Goal: Ask a question: Seek information or help from site administrators or community

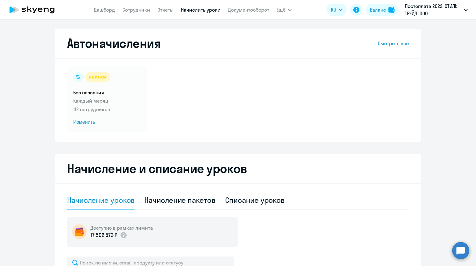
select select "10"
click at [133, 10] on link "Сотрудники" at bounding box center [136, 10] width 28 height 6
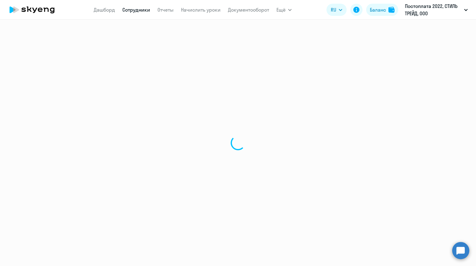
select select "30"
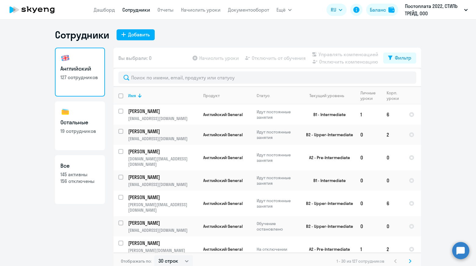
click at [456, 248] on circle at bounding box center [460, 249] width 17 height 17
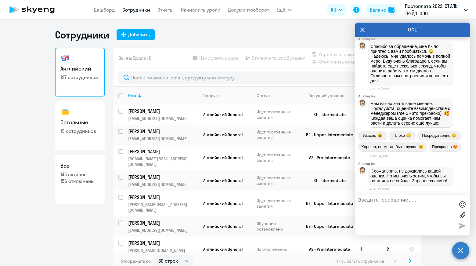
click at [414, 199] on textarea at bounding box center [406, 214] width 96 height 35
type textarea "."
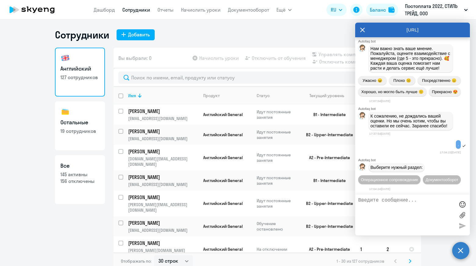
scroll to position [60597, 0]
click at [408, 177] on span "Операционное сопровождение" at bounding box center [388, 179] width 57 height 5
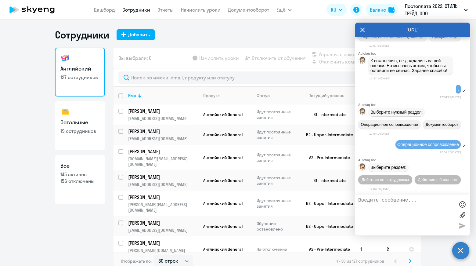
scroll to position [60665, 0]
click at [408, 177] on span "Действия по сотрудникам" at bounding box center [384, 179] width 47 height 5
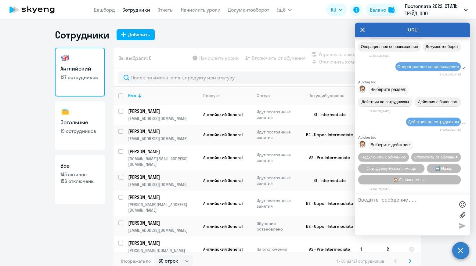
scroll to position [60756, 0]
click at [390, 167] on span "Сотруднику нужна помощь" at bounding box center [390, 168] width 49 height 5
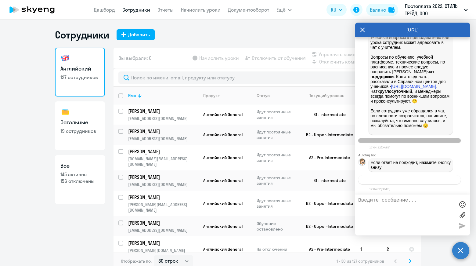
click at [397, 177] on span "Связаться с менеджером" at bounding box center [409, 179] width 47 height 5
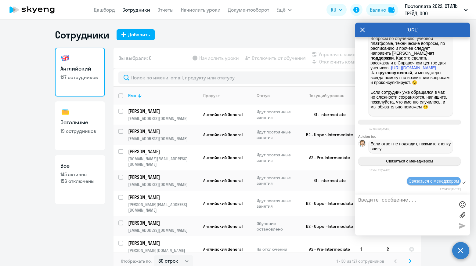
scroll to position [60986, 0]
click at [375, 202] on textarea at bounding box center [406, 214] width 96 height 35
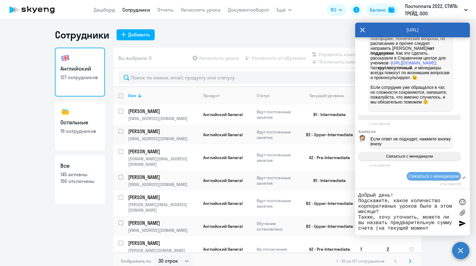
type textarea "Добрый день! Подскажите, какое количество корпоративных уроков было в этом меся…"
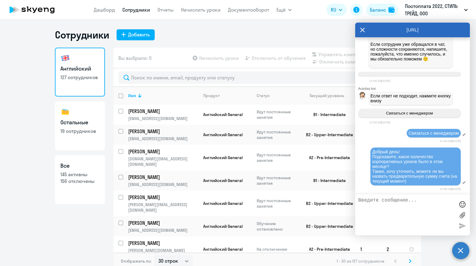
scroll to position [61035, 0]
click at [107, 191] on div "Английский 127 сотрудников Остальные 19 сотрудников Все 145 активны 156 отключе…" at bounding box center [238, 159] width 366 height 222
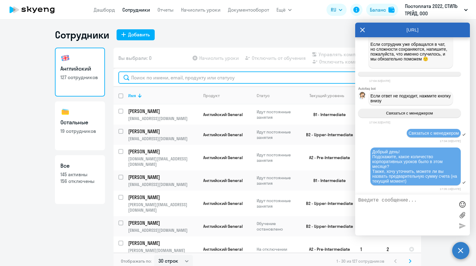
click at [190, 76] on input "text" at bounding box center [267, 77] width 298 height 12
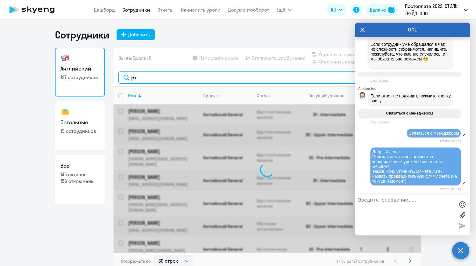
type input "р"
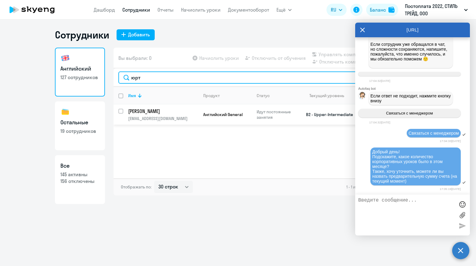
type input "юрт"
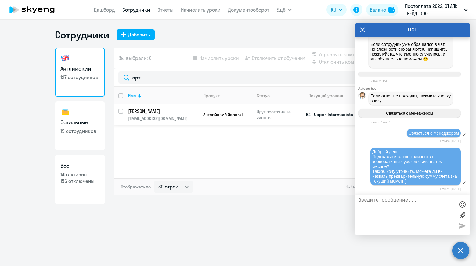
click at [156, 112] on p "[PERSON_NAME]" at bounding box center [162, 111] width 69 height 7
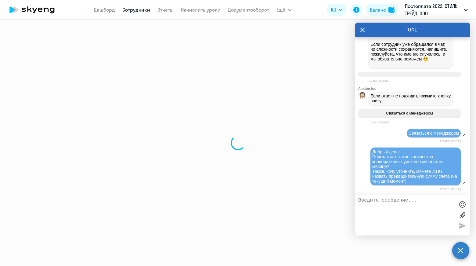
select select "english"
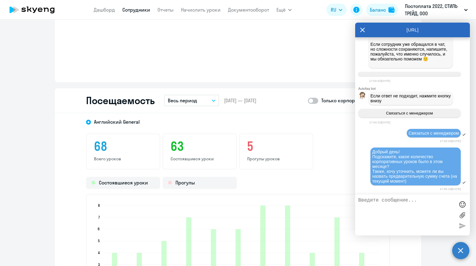
scroll to position [732, 0]
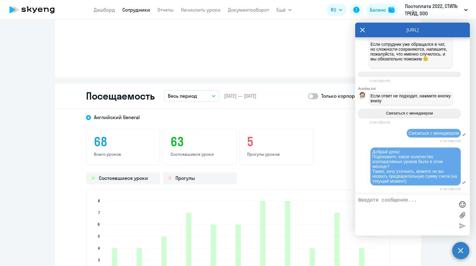
click at [190, 97] on p "Весь период" at bounding box center [182, 95] width 29 height 7
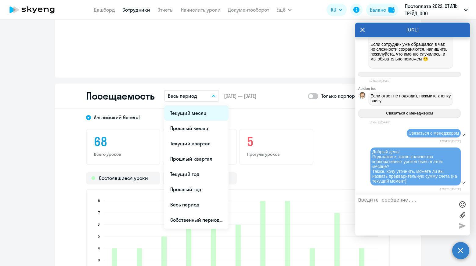
click at [193, 115] on li "Текущий месяц" at bounding box center [196, 112] width 64 height 15
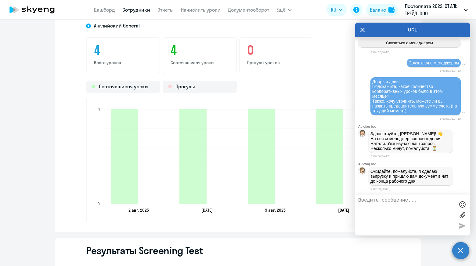
scroll to position [61107, 0]
click at [269, 29] on div "Английский General" at bounding box center [232, 23] width 315 height 11
click at [244, 12] on link "Документооборот" at bounding box center [248, 10] width 41 height 6
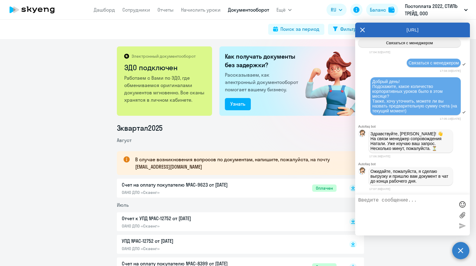
scroll to position [61, 0]
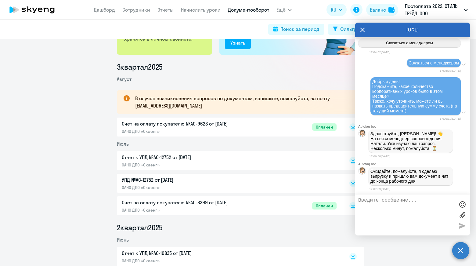
click at [254, 126] on div "Счет на оплату покупателю №AC-9623 от [DATE] ОАНО ДПО «Скаенг» Оплачен" at bounding box center [229, 127] width 215 height 14
click at [362, 31] on icon at bounding box center [362, 30] width 5 height 15
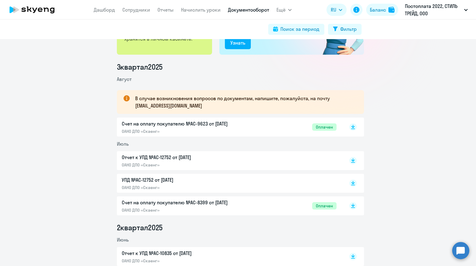
scroll to position [183, 0]
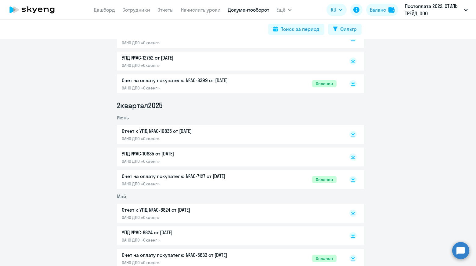
click at [264, 85] on div "Счет на оплату покупателю №AC-8399 от [DATE] ОАНО ДПО «Скаенг» Оплачен" at bounding box center [229, 84] width 215 height 14
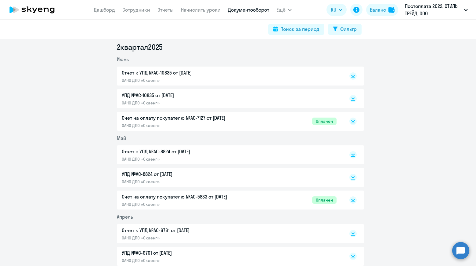
scroll to position [274, 0]
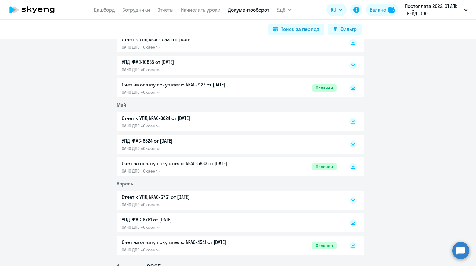
click at [263, 165] on div "Счет на оплату покупателю №AC-5833 от [DATE] ОАНО ДПО «Скаенг» Оплачен" at bounding box center [229, 166] width 215 height 14
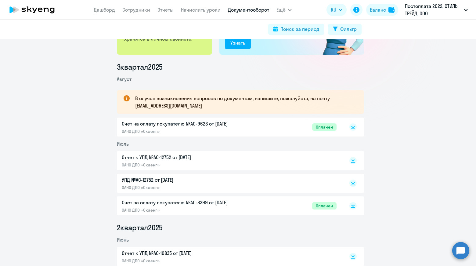
scroll to position [0, 0]
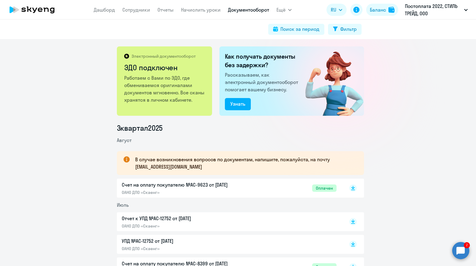
click at [467, 251] on circle at bounding box center [460, 249] width 17 height 17
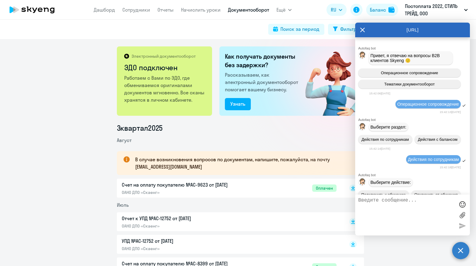
scroll to position [61222, 0]
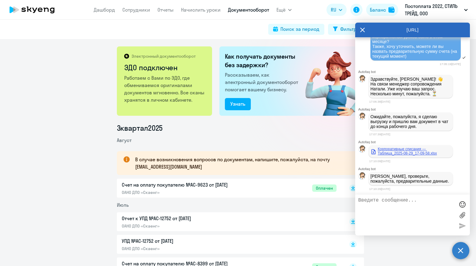
click at [397, 152] on link "Корпоративные списания — Таблица_2025-08-29_17-09-58.xlsx" at bounding box center [410, 151] width 80 height 9
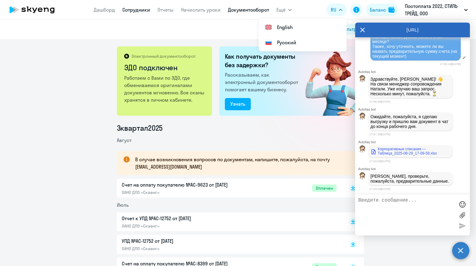
click at [139, 10] on link "Сотрудники" at bounding box center [136, 10] width 28 height 6
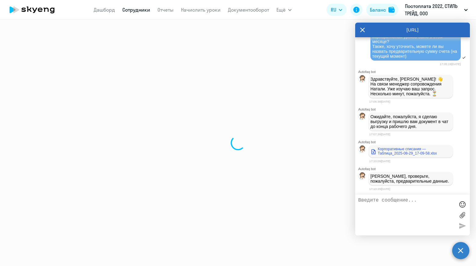
select select "30"
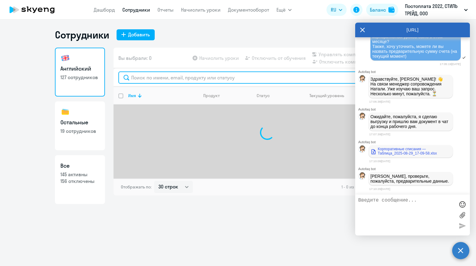
click at [177, 80] on input "text" at bounding box center [267, 77] width 298 height 12
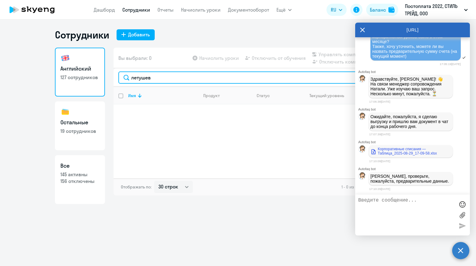
type input "летушев"
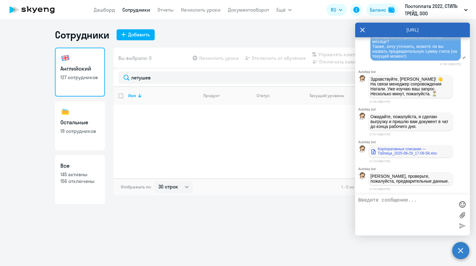
click at [27, 105] on ng-component "Сотрудники Добавить Английский 127 сотрудников Остальные 19 сотрудников Все 145…" at bounding box center [238, 116] width 476 height 175
click at [388, 200] on textarea at bounding box center [406, 214] width 96 height 35
type textarea "Это точно выгрузка за август?"
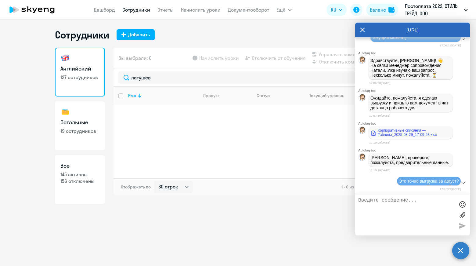
scroll to position [61241, 0]
